Goal: Task Accomplishment & Management: Complete application form

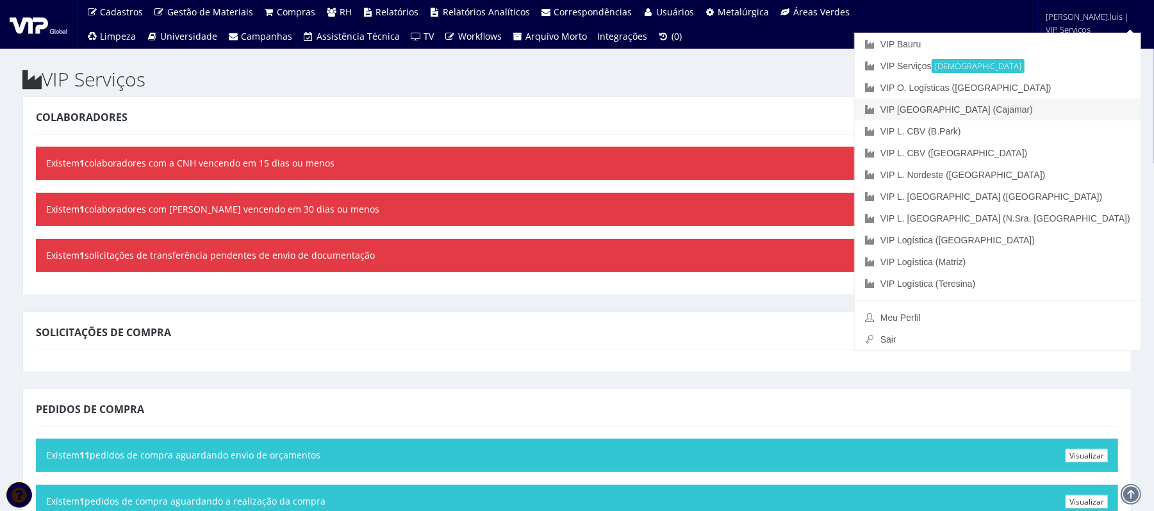
click at [1062, 109] on link "VIP [GEOGRAPHIC_DATA] (Cajamar)" at bounding box center [998, 110] width 286 height 22
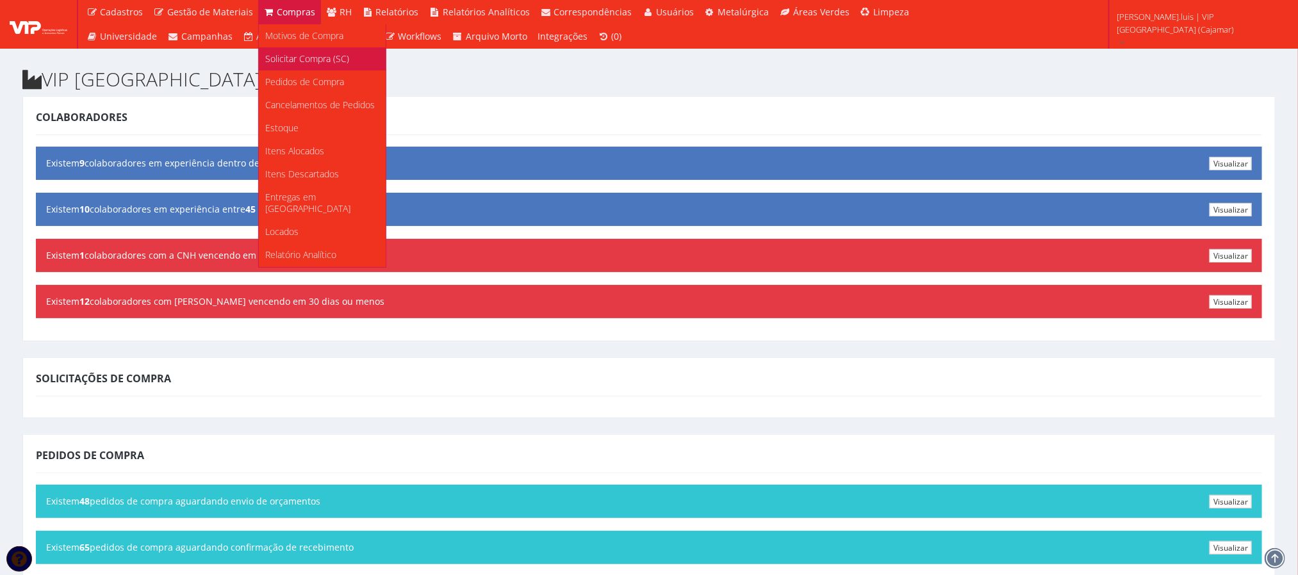
click at [294, 54] on span "Solicitar Compra (SC)" at bounding box center [307, 59] width 84 height 12
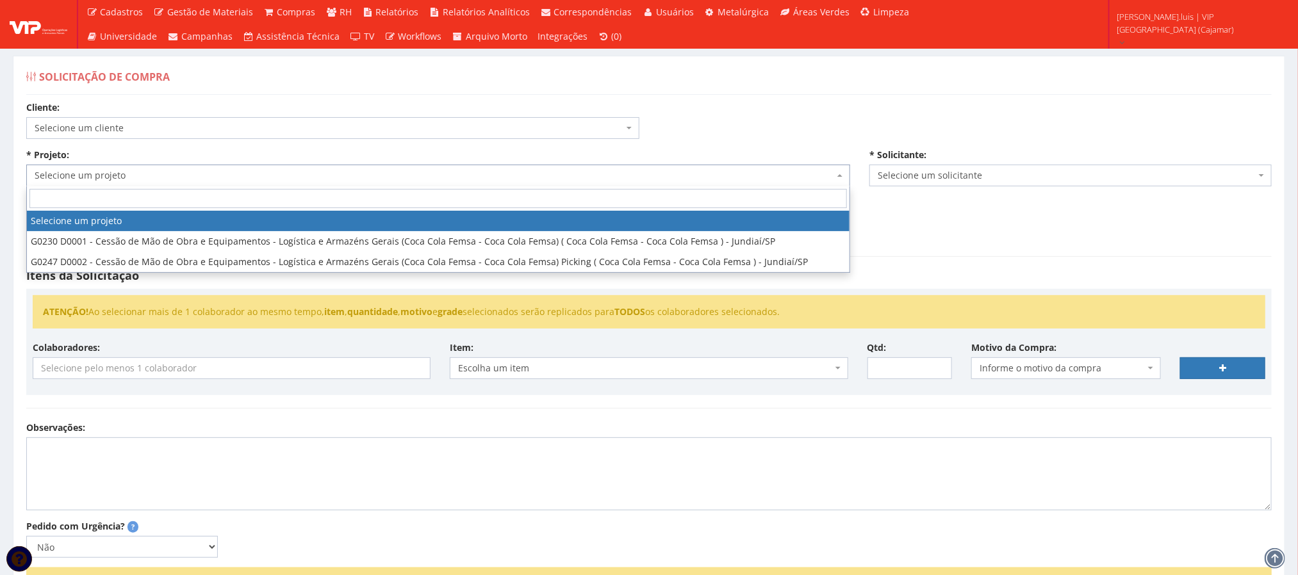
click at [543, 179] on span "Selecione um projeto" at bounding box center [434, 175] width 799 height 13
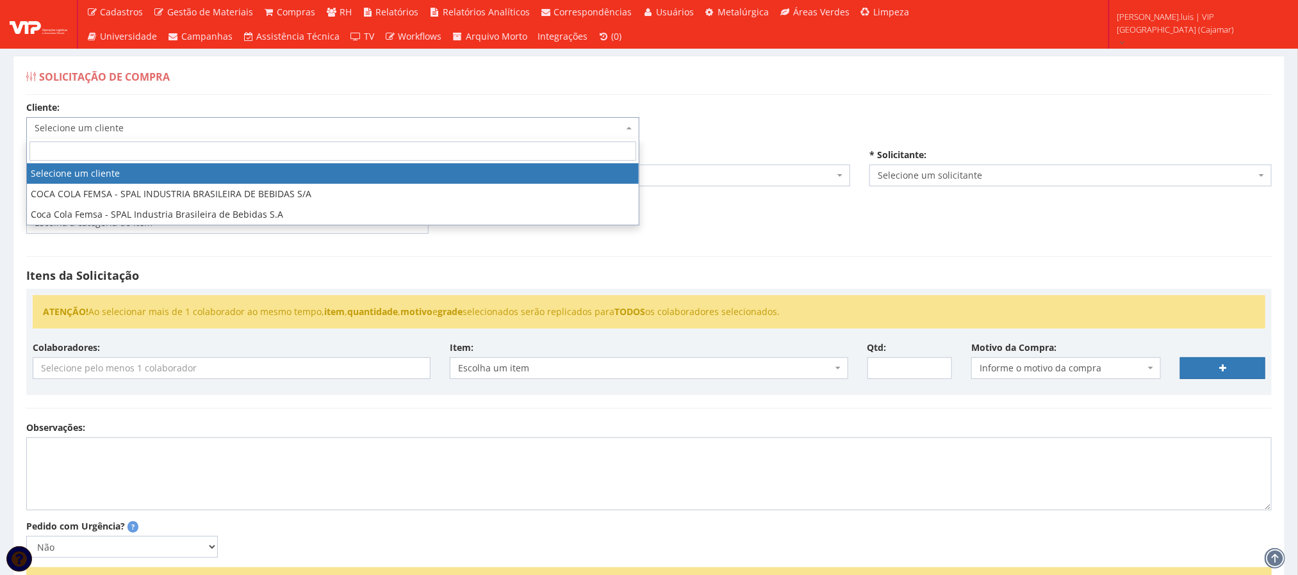
click at [325, 129] on span "Selecione um cliente" at bounding box center [329, 128] width 589 height 13
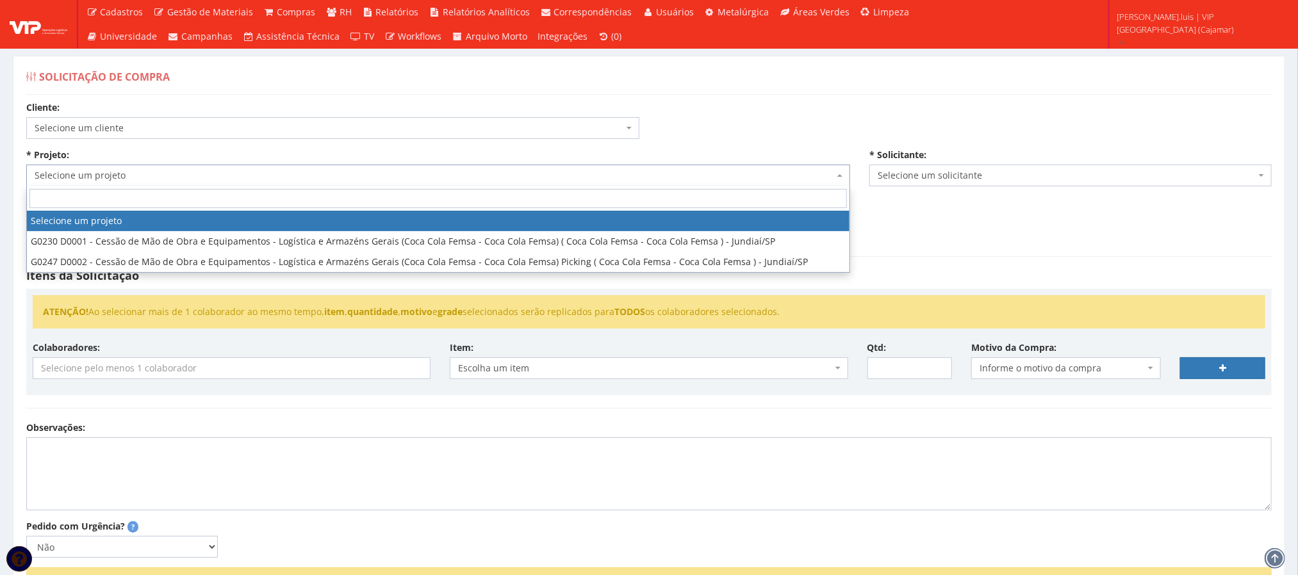
click at [742, 179] on span "Selecione um projeto" at bounding box center [434, 175] width 799 height 13
